Goal: Transaction & Acquisition: Download file/media

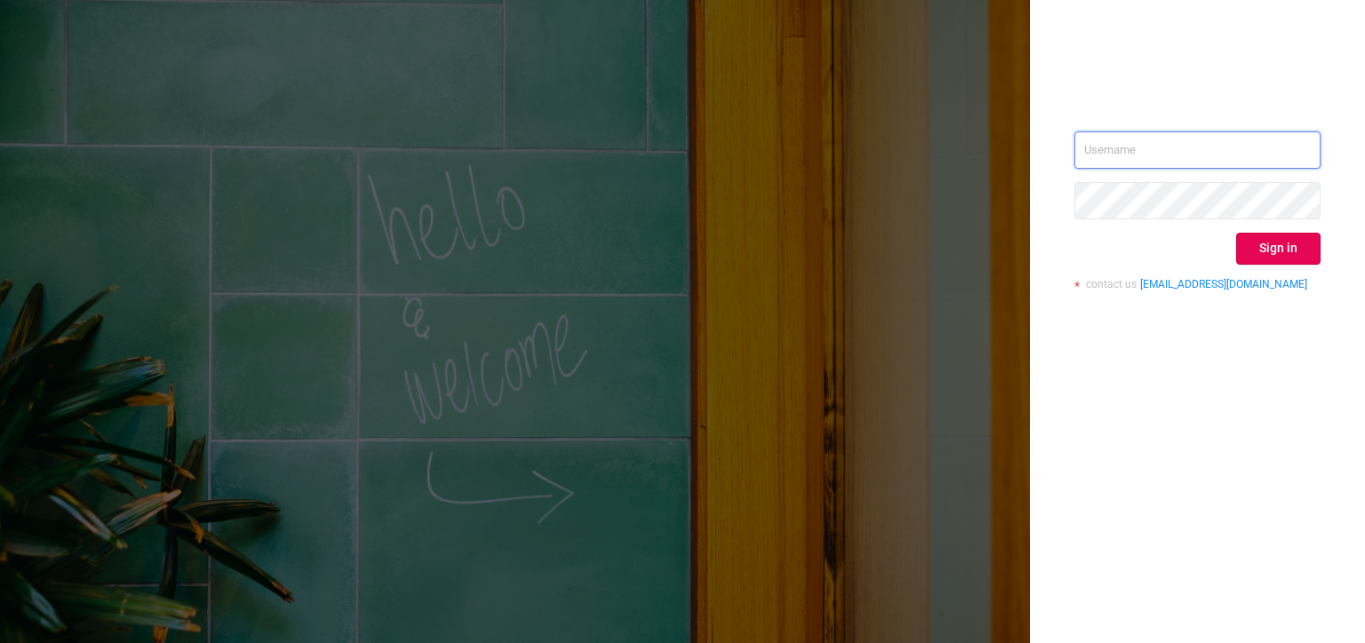
type input "[PERSON_NAME][EMAIL_ADDRESS][DOMAIN_NAME]"
click at [1301, 260] on button "Sign in" at bounding box center [1278, 249] width 84 height 32
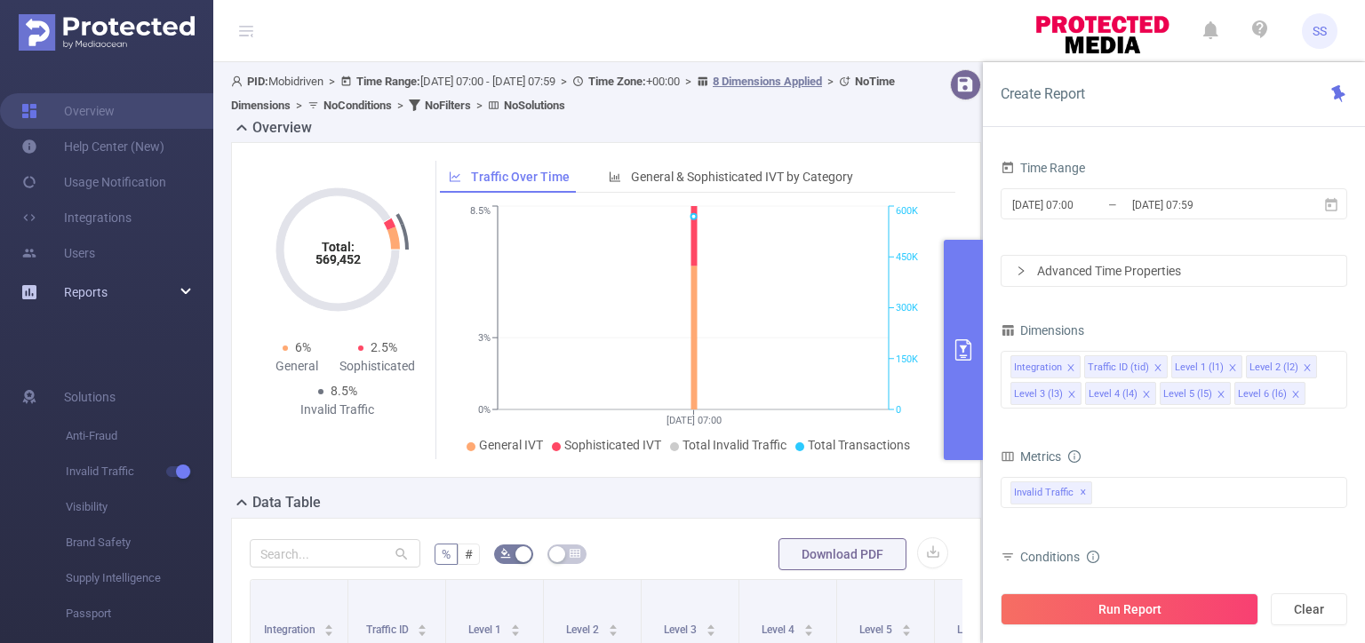
click at [191, 295] on div "Reports" at bounding box center [106, 293] width 213 height 36
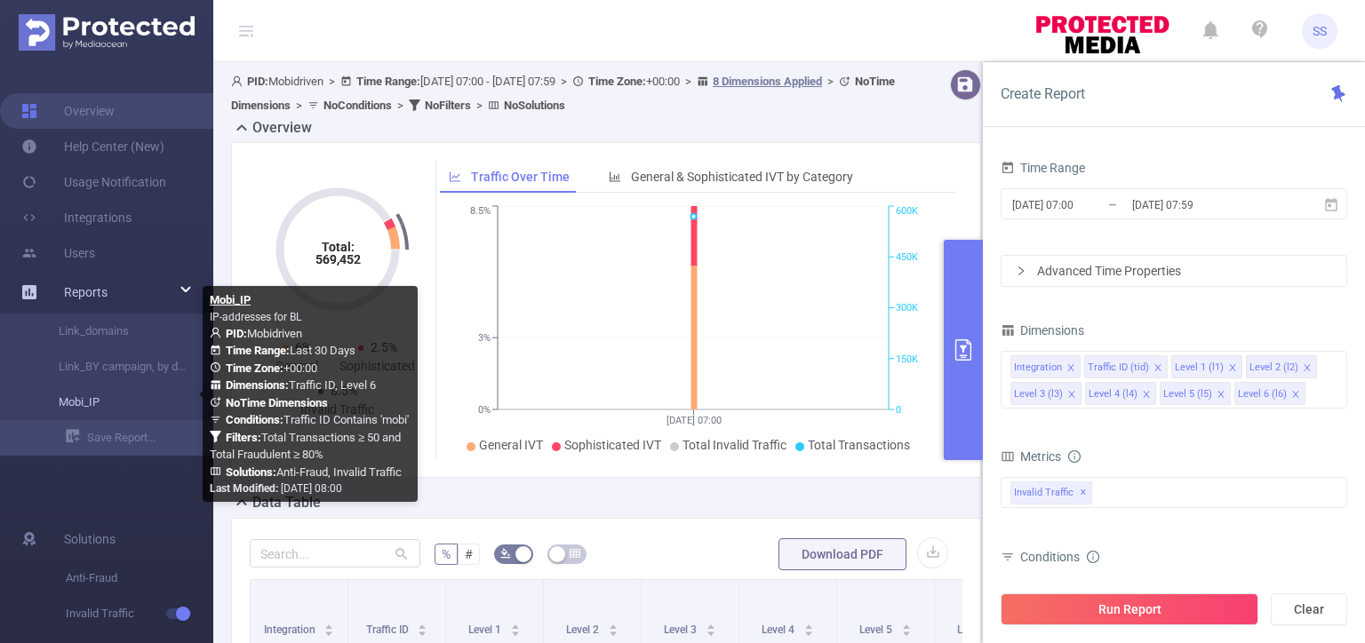
click at [105, 396] on link "Mobi_IP" at bounding box center [114, 403] width 156 height 36
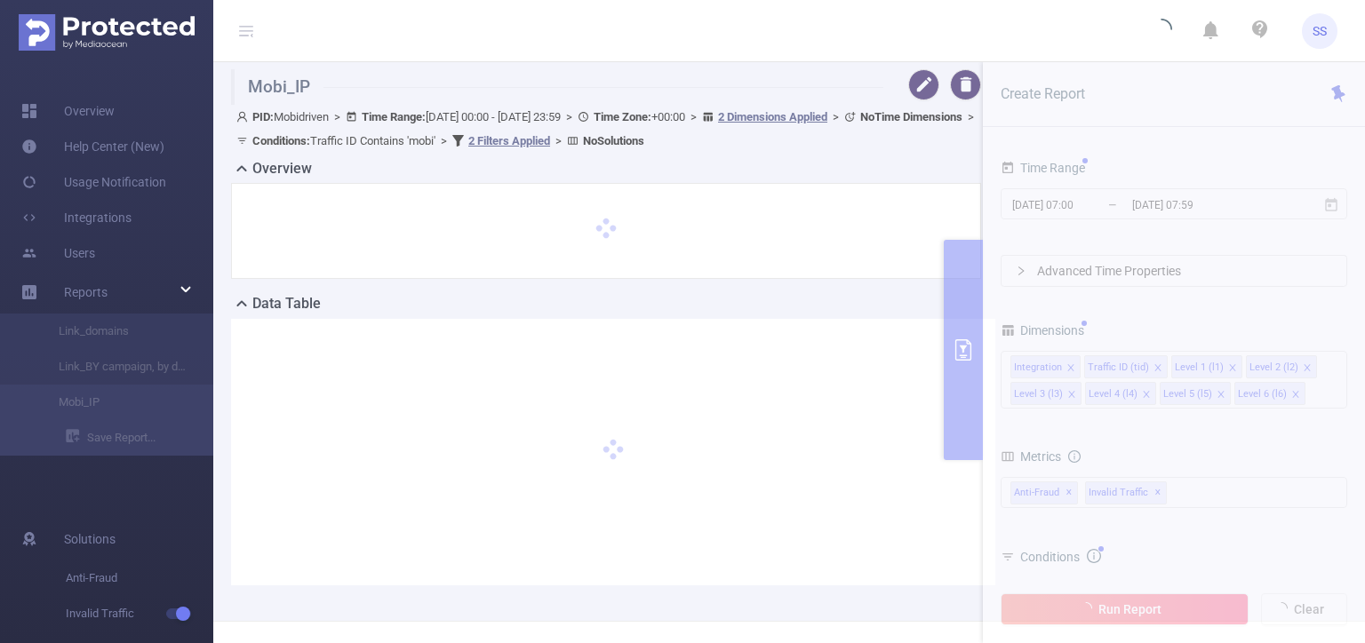
type input "[DATE] 00:00"
type input "[DATE] 23:59"
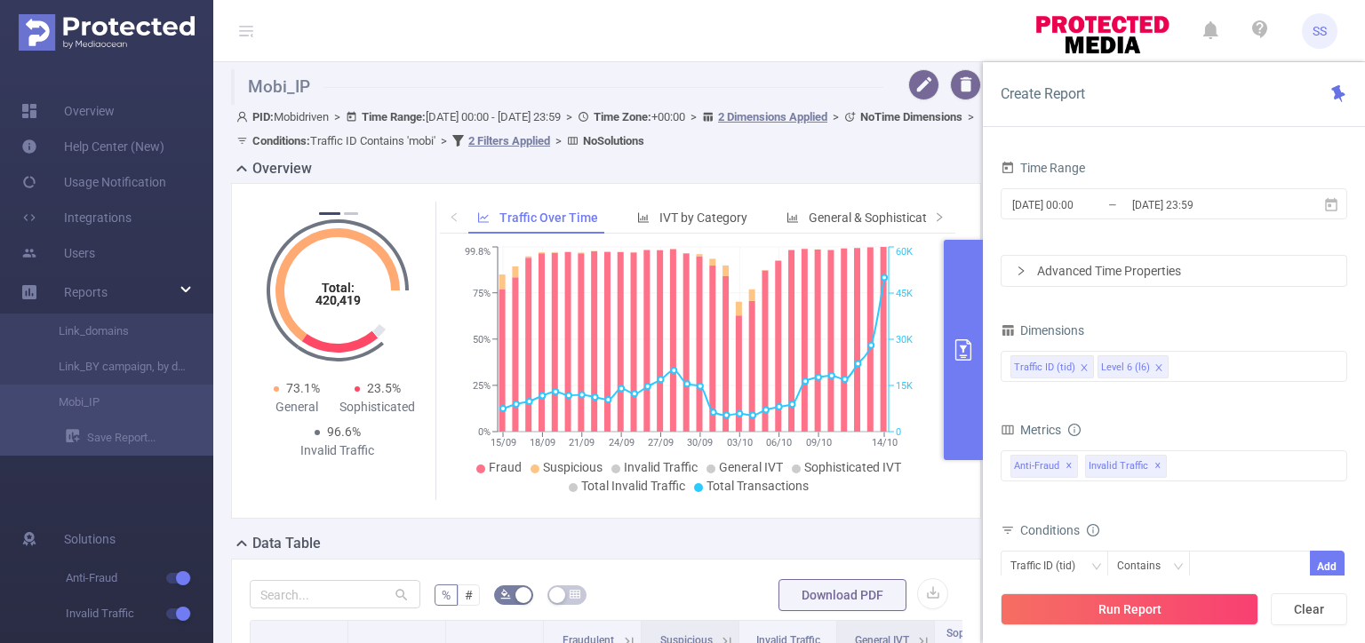
click at [966, 299] on button "primary" at bounding box center [963, 350] width 39 height 220
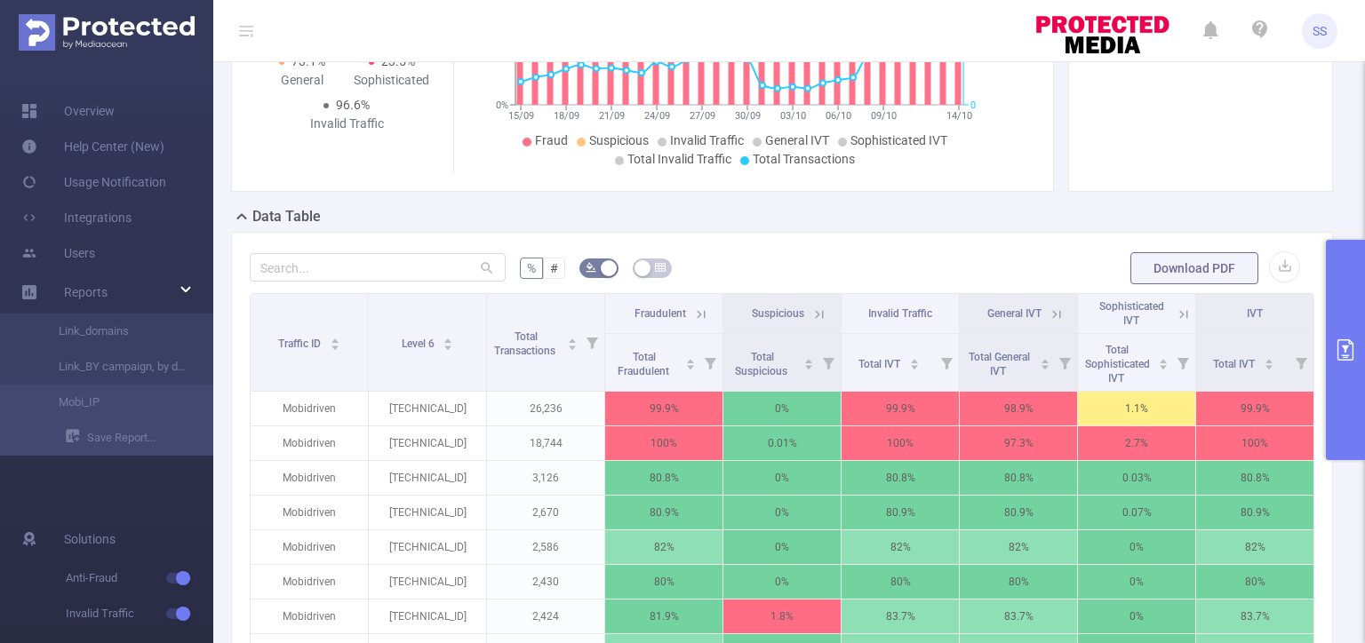
scroll to position [505, 0]
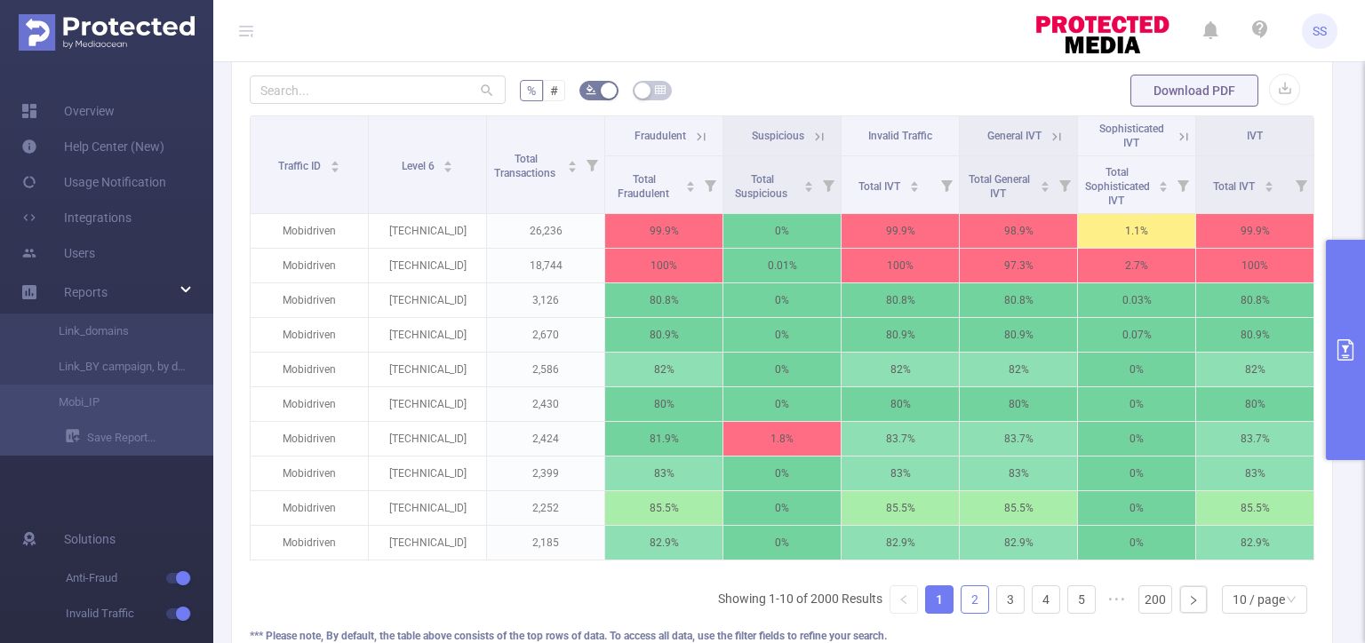
click at [962, 607] on link "2" at bounding box center [975, 600] width 27 height 27
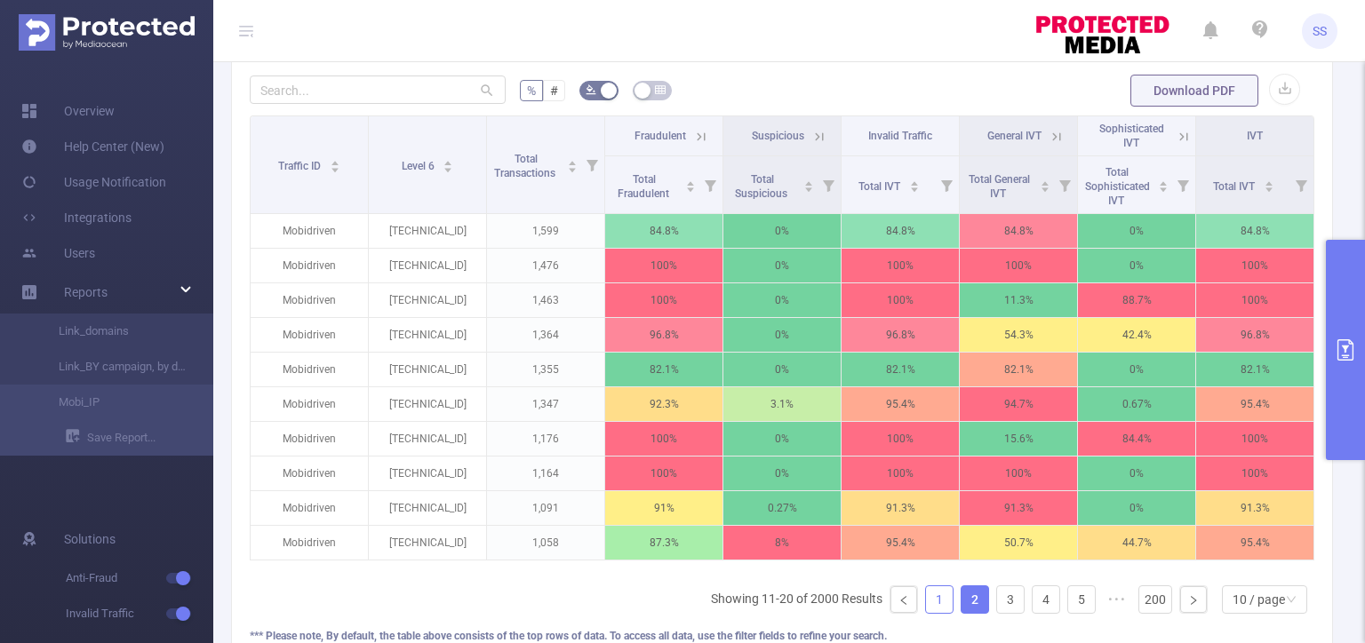
click at [929, 611] on link "1" at bounding box center [939, 600] width 27 height 27
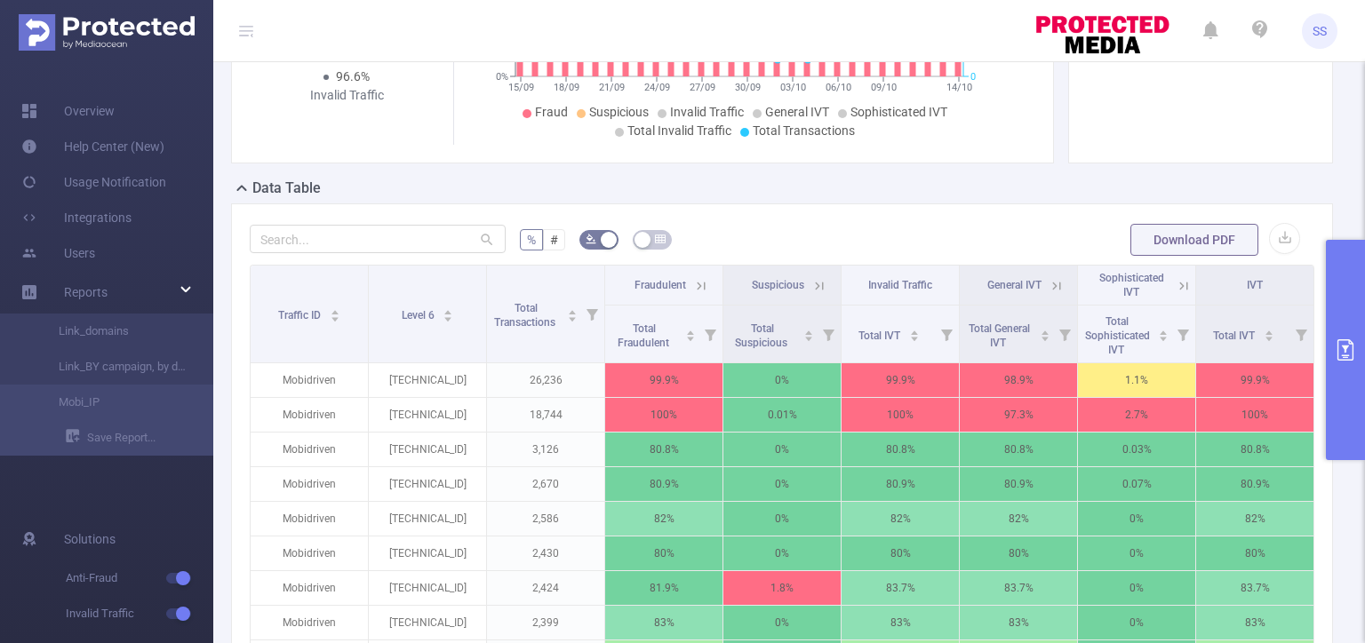
scroll to position [327, 0]
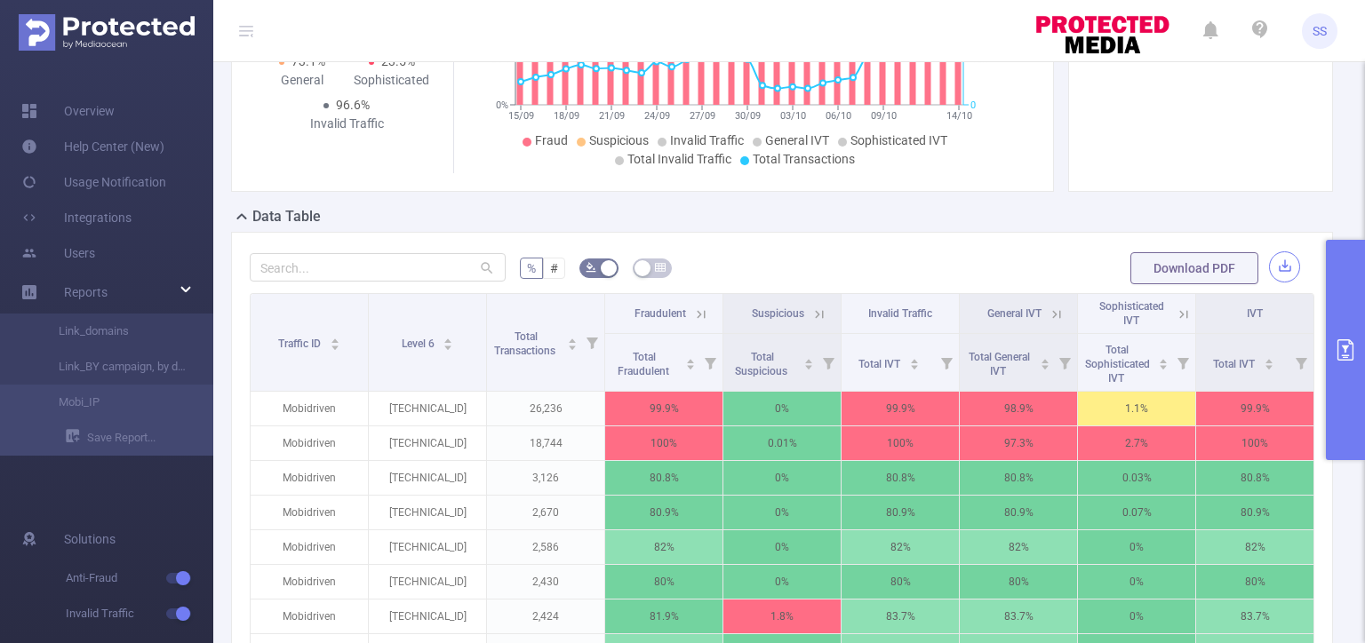
click at [1273, 277] on button "button" at bounding box center [1284, 266] width 31 height 31
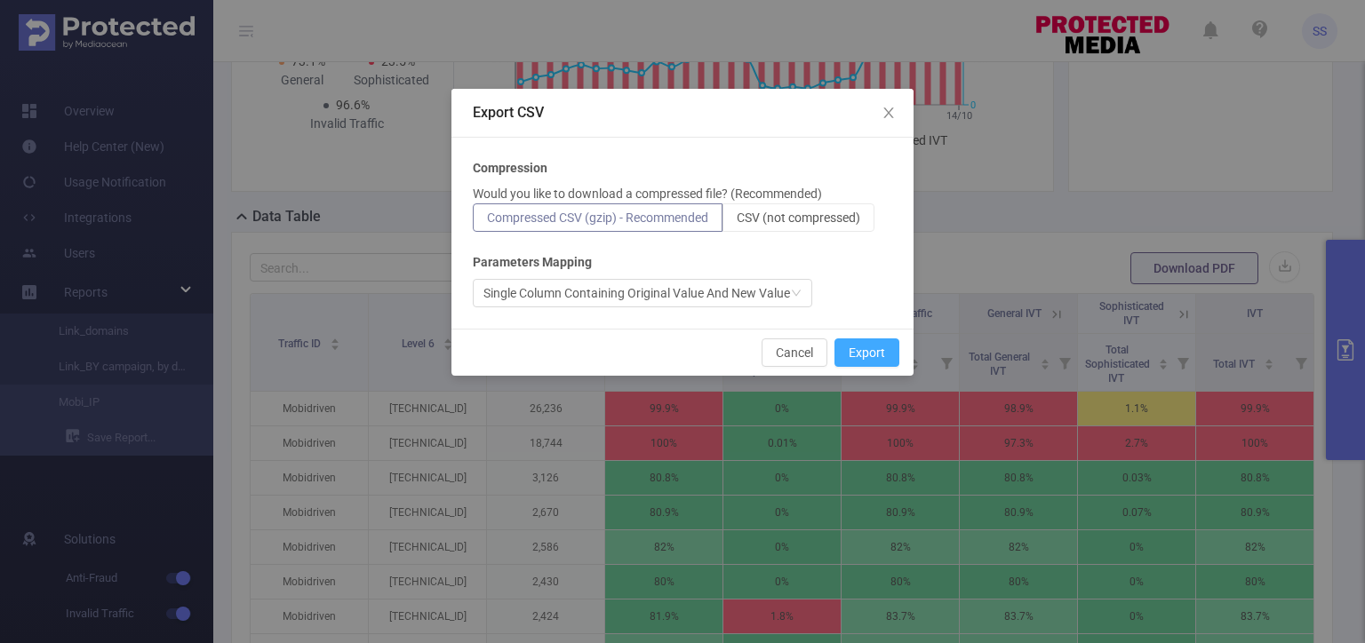
click at [875, 349] on button "Export" at bounding box center [866, 353] width 65 height 28
